Goal: Task Accomplishment & Management: Use online tool/utility

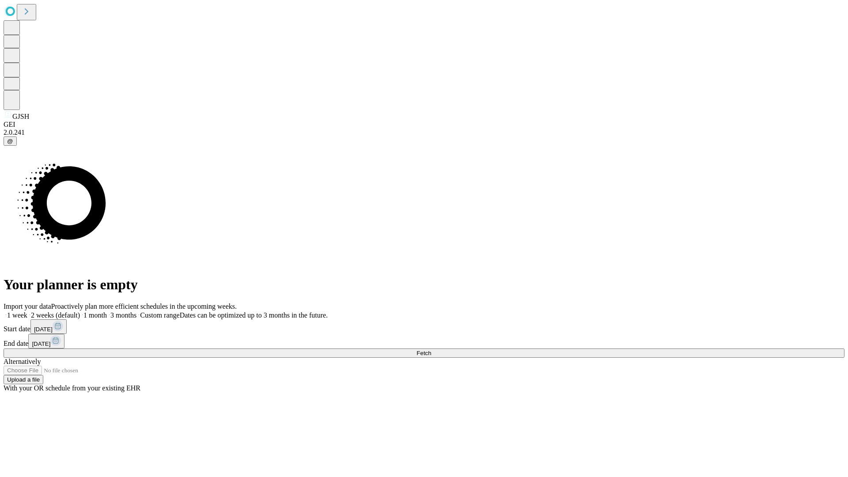
click at [431, 350] on span "Fetch" at bounding box center [423, 353] width 15 height 7
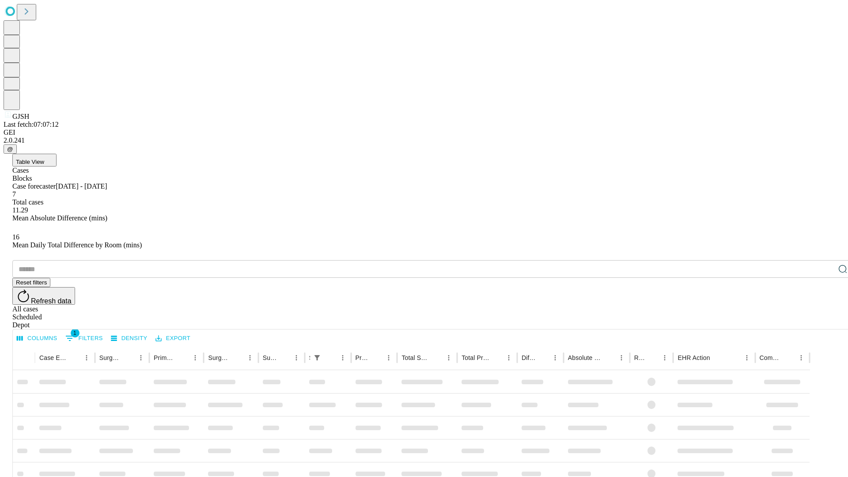
click at [825, 321] on div "Depot" at bounding box center [432, 325] width 841 height 8
